Goal: Book appointment/travel/reservation

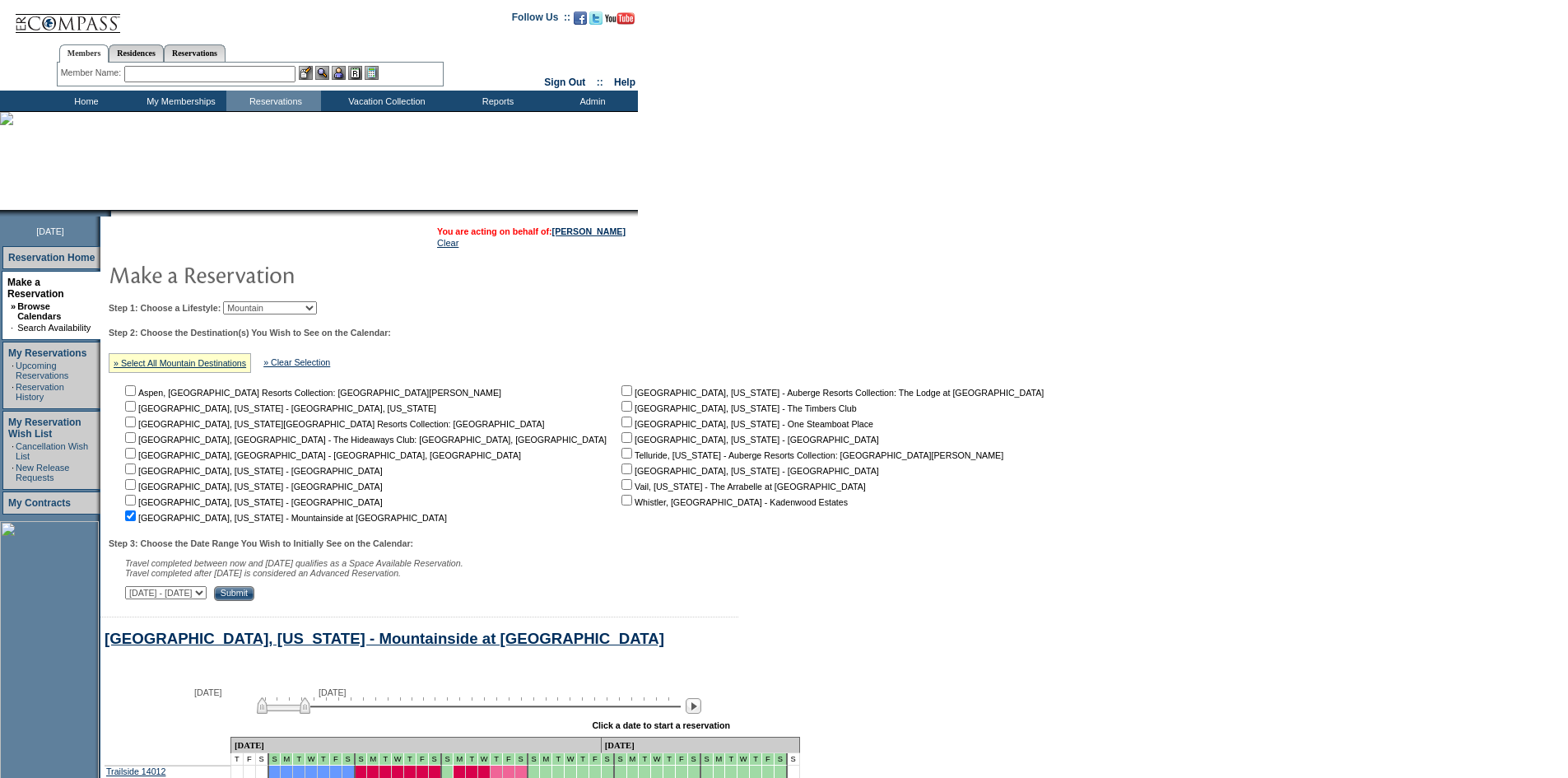
click at [279, 309] on select "Beach Leisure Metropolitan Mountain OIAL for Adventure OIAL for Couples OIAL fo…" at bounding box center [270, 308] width 94 height 13
select select "Leisure"
click at [251, 304] on select "Beach Leisure Metropolitan Mountain OIAL for Adventure OIAL for Couples OIAL fo…" at bounding box center [270, 308] width 94 height 13
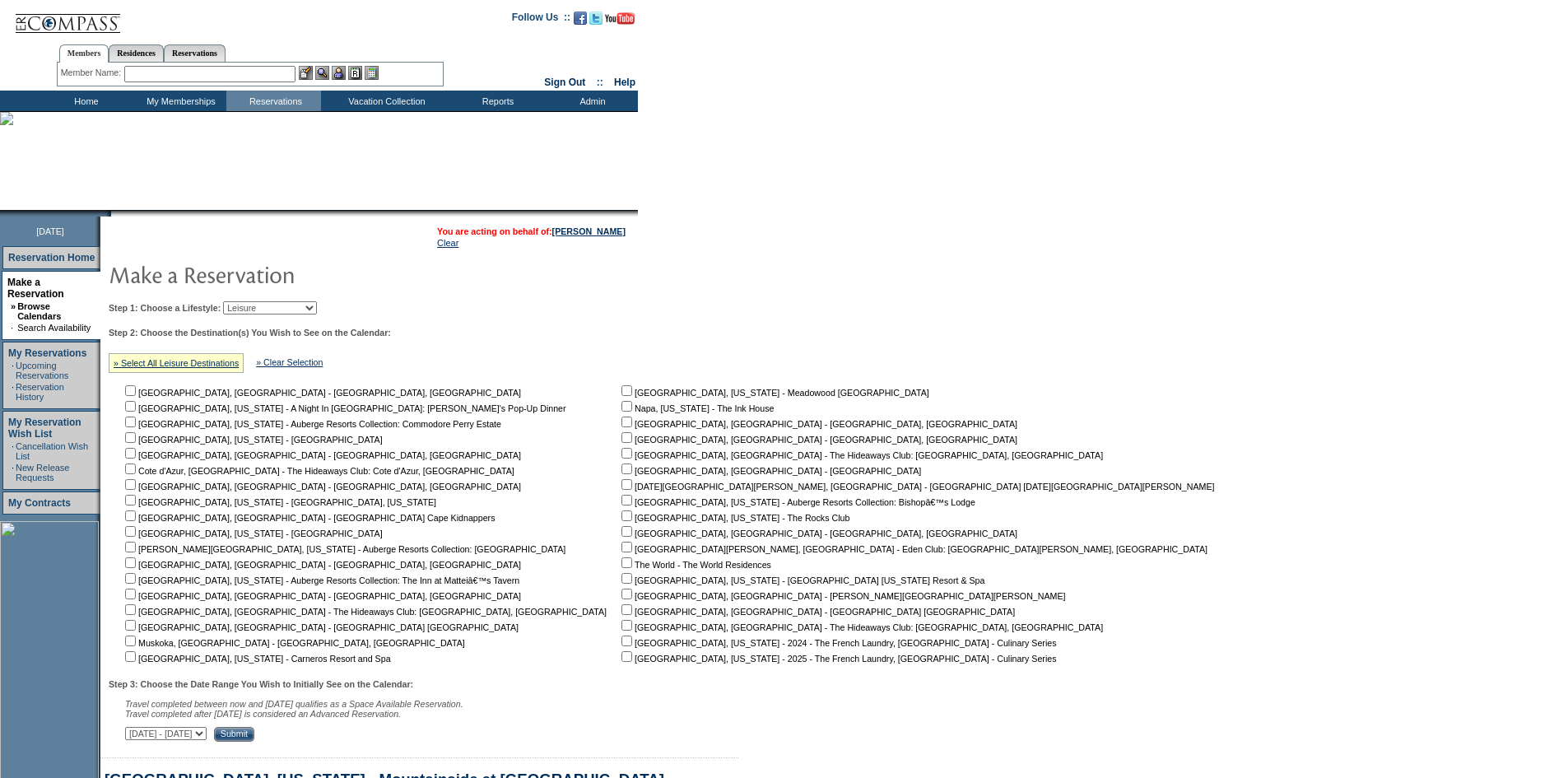
click at [619, 413] on nobr "Napa, [US_STATE] - The Ink House" at bounding box center [696, 409] width 155 height 10
click at [136, 662] on input "checkbox" at bounding box center [131, 657] width 11 height 11
checkbox input "true"
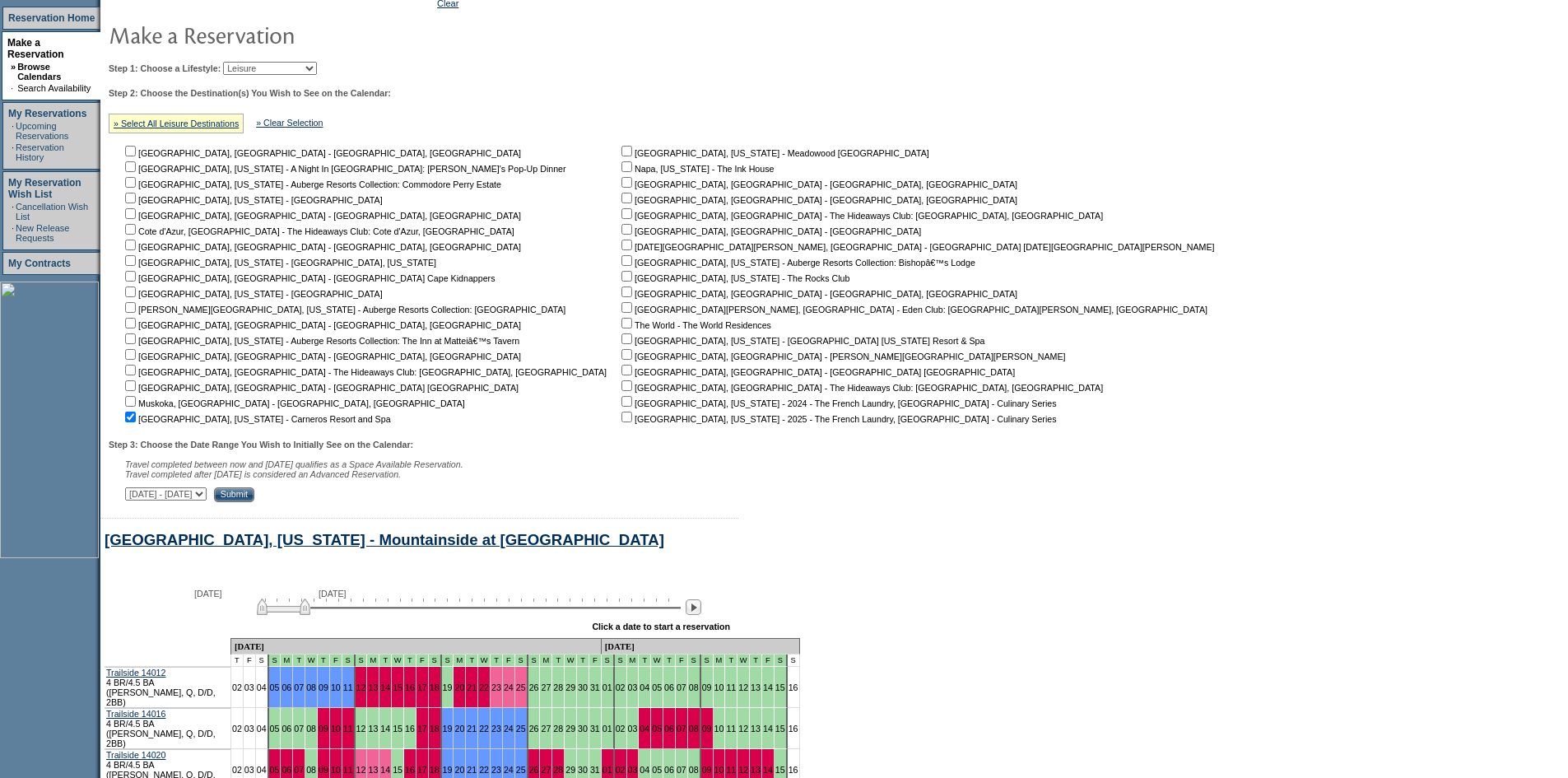
scroll to position [247, 0]
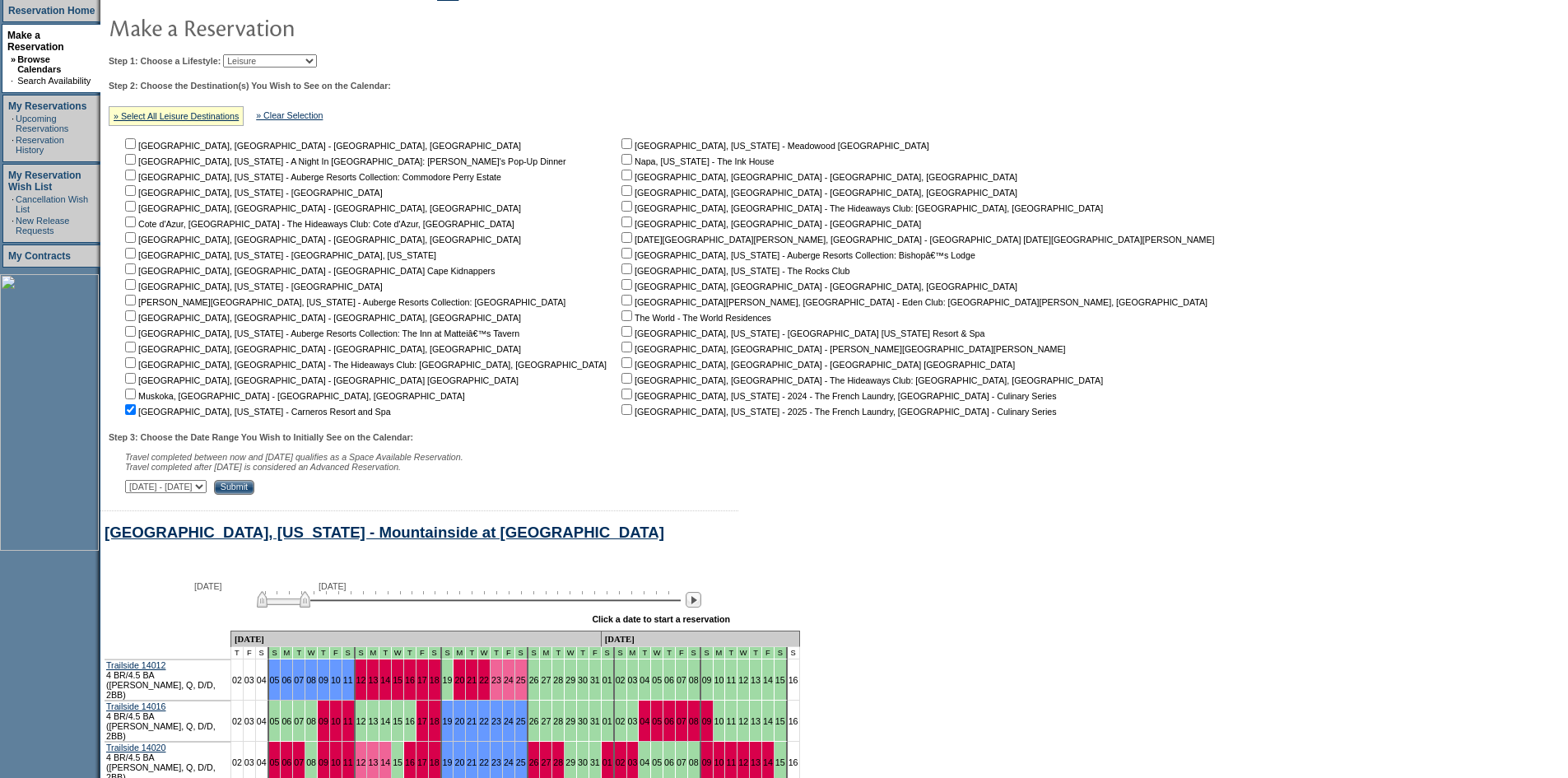
click at [254, 496] on input "Submit" at bounding box center [234, 487] width 40 height 15
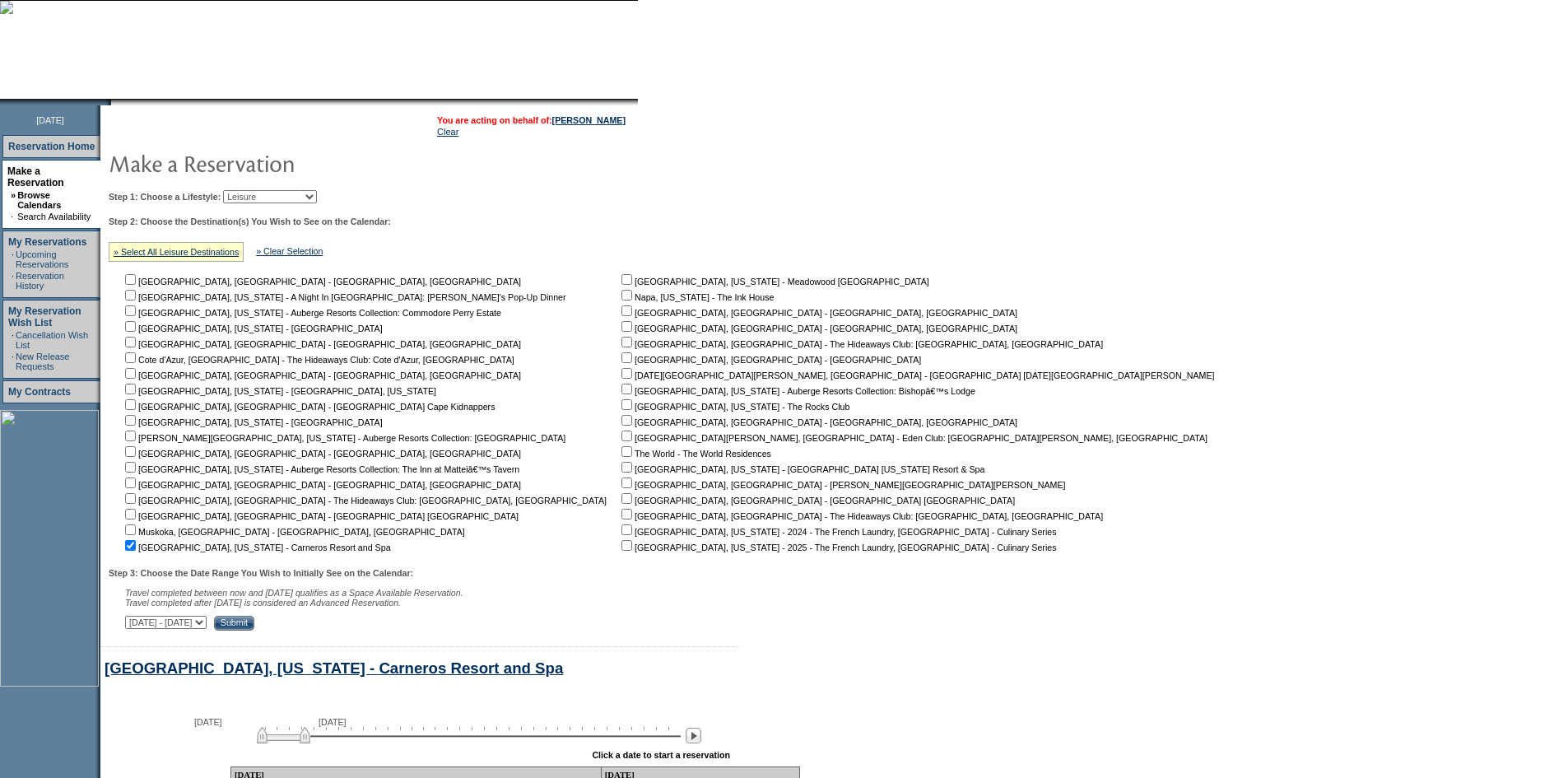
scroll to position [329, 0]
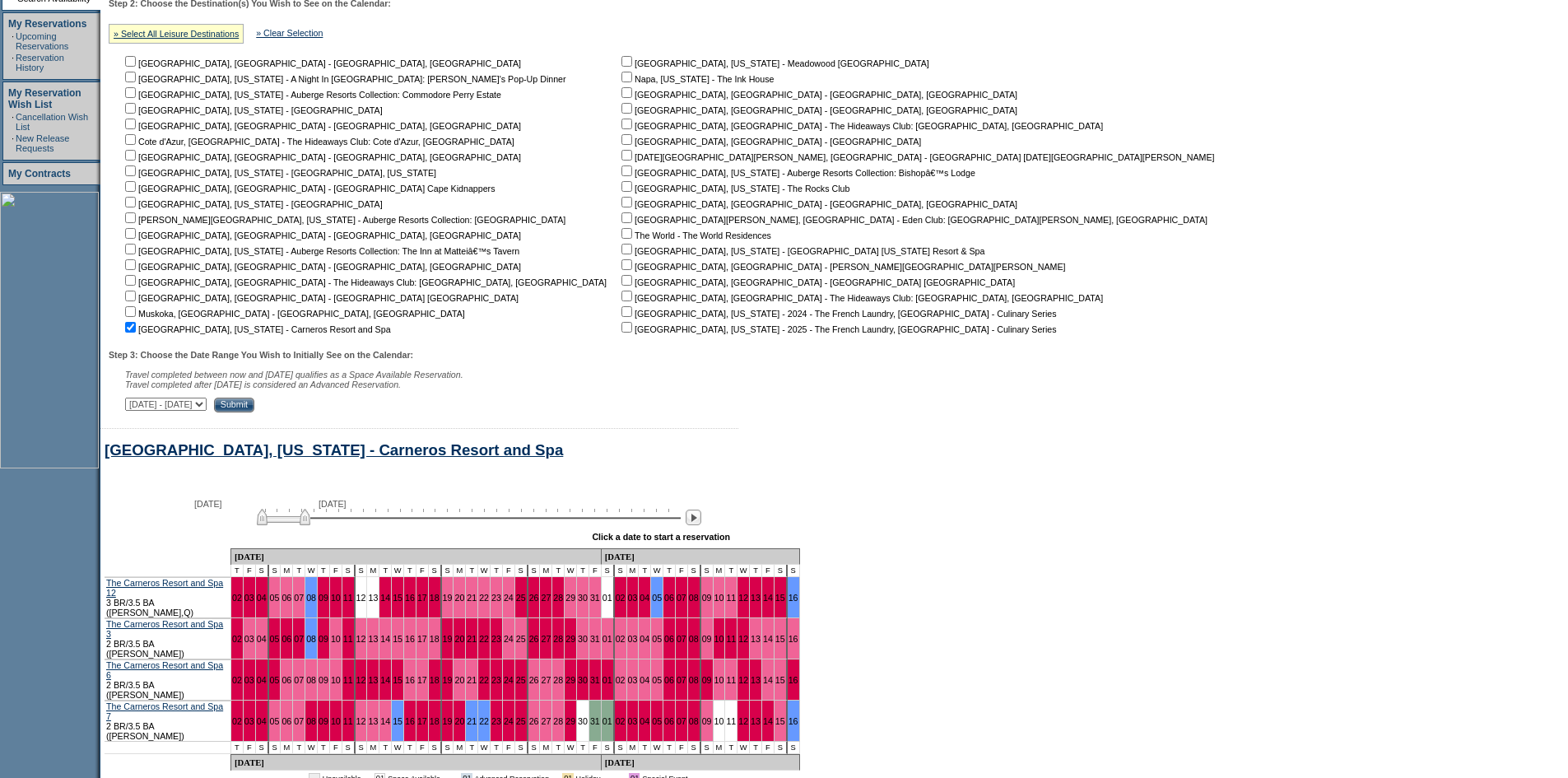
click at [207, 411] on select "[DATE] - [DATE] [DATE] - [DATE] [DATE] - [DATE] [DATE] - [DATE] [DATE] - [DATE]…" at bounding box center [165, 404] width 81 height 13
click at [207, 409] on select "October 2, 2025 - November 16, 2025 November 17, 2025 - December 31, 2025 Janua…" at bounding box center [165, 404] width 81 height 13
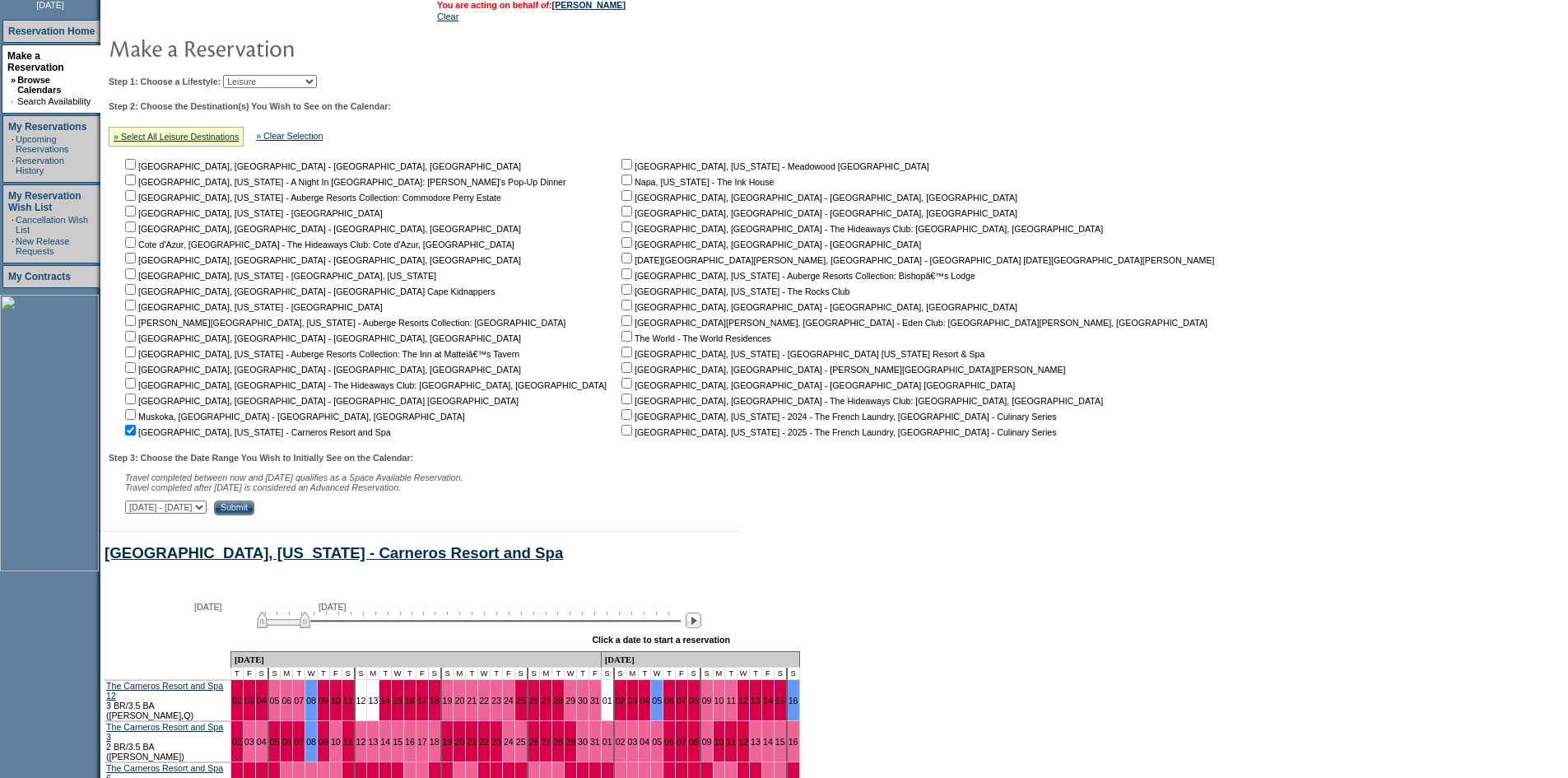
scroll to position [82, 0]
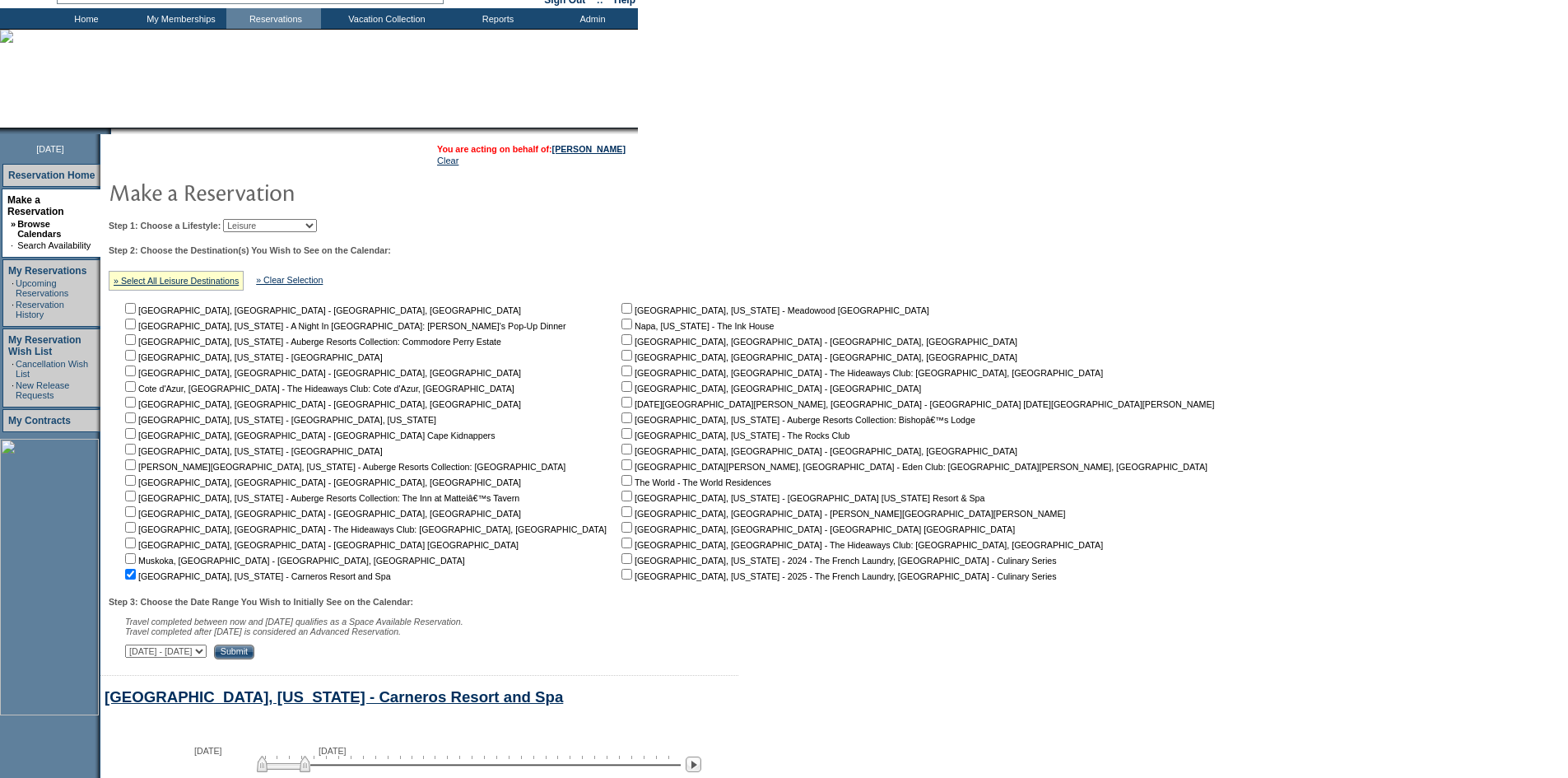
click at [308, 227] on select "Beach Leisure Metropolitan Mountain OIAL for Adventure OIAL for Couples OIAL fo…" at bounding box center [270, 226] width 94 height 13
click at [296, 229] on select "Beach Leisure Metropolitan Mountain OIAL for Adventure OIAL for Couples OIAL fo…" at bounding box center [270, 226] width 94 height 13
select select "Mountain"
click at [251, 220] on select "Beach Leisure Metropolitan Mountain OIAL for Adventure OIAL for Couples OIAL fo…" at bounding box center [270, 226] width 94 height 13
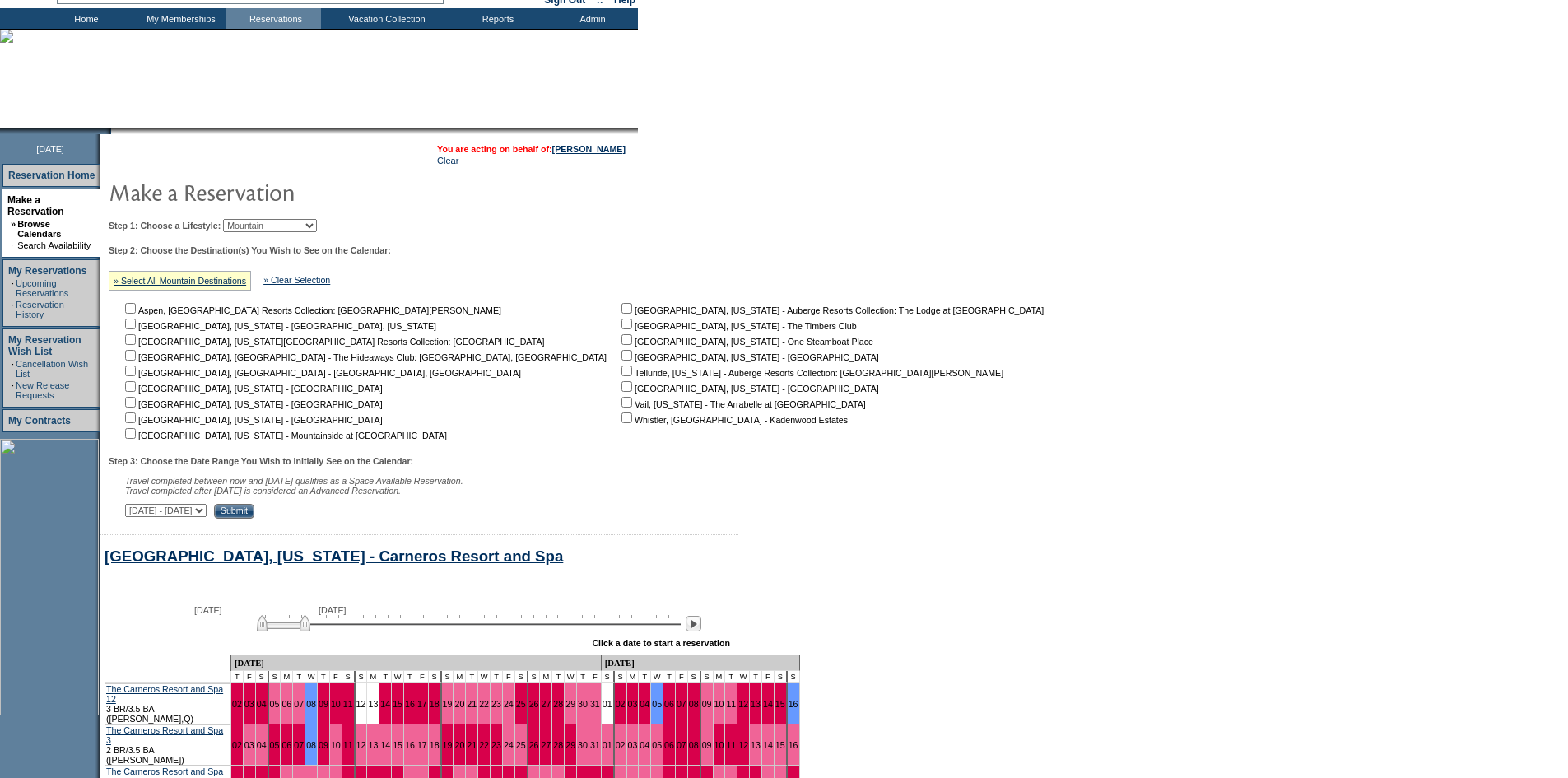
click at [621, 346] on input "checkbox" at bounding box center [627, 340] width 11 height 11
checkbox input "false"
click at [136, 390] on input "checkbox" at bounding box center [131, 387] width 11 height 11
checkbox input "true"
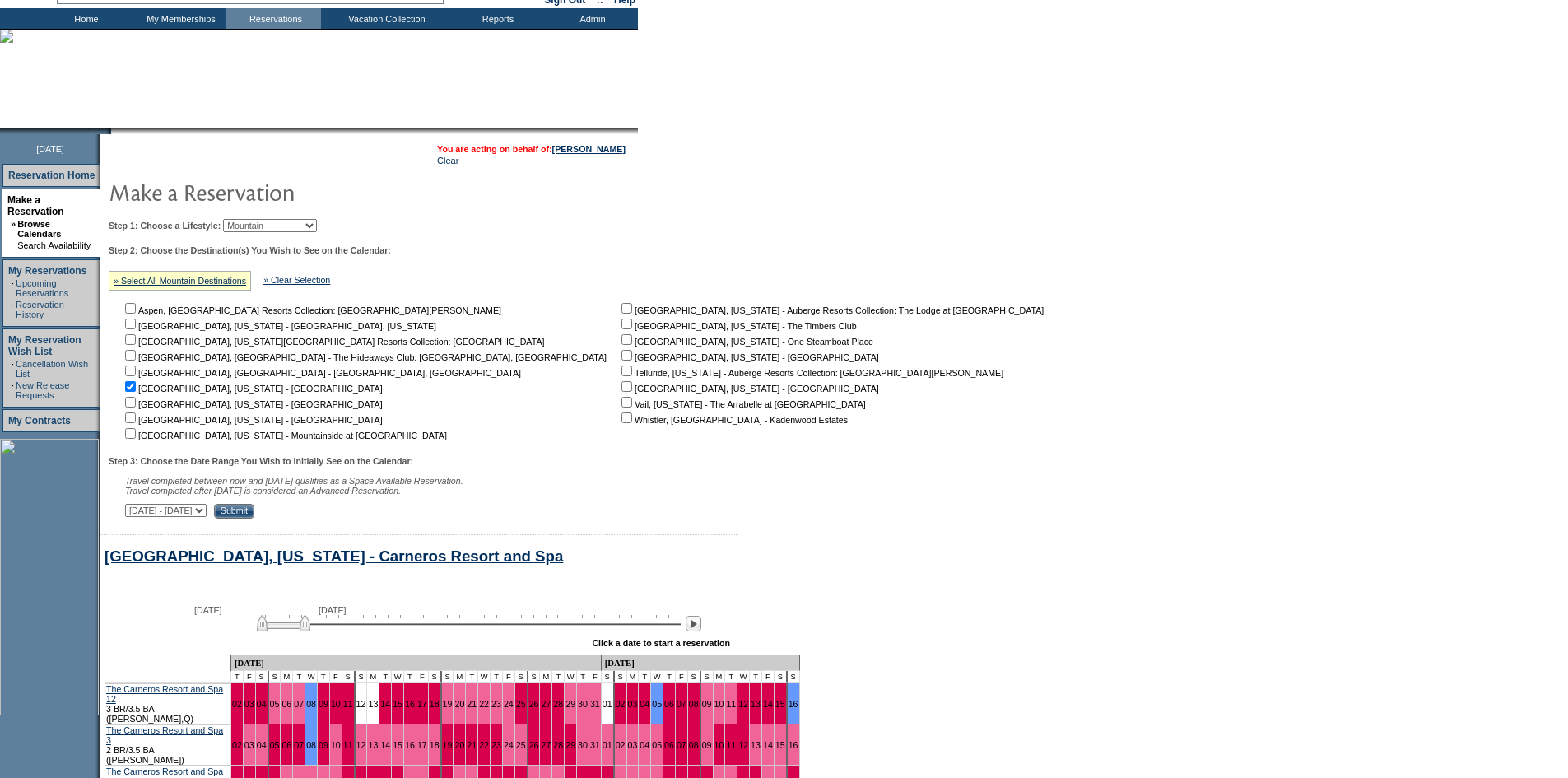
click at [136, 408] on input "checkbox" at bounding box center [131, 402] width 11 height 11
checkbox input "true"
click at [621, 406] on input "checkbox" at bounding box center [627, 402] width 11 height 11
checkbox input "true"
click at [254, 517] on input "Submit" at bounding box center [234, 511] width 40 height 15
